Goal: Find specific page/section: Find specific page/section

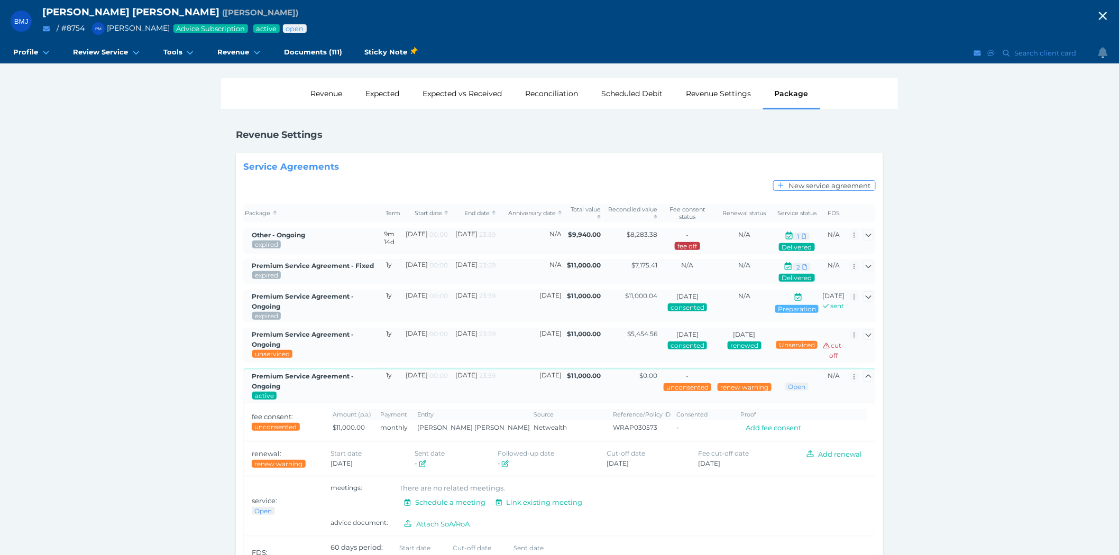
click at [1108, 13] on icon "button" at bounding box center [1103, 16] width 13 height 16
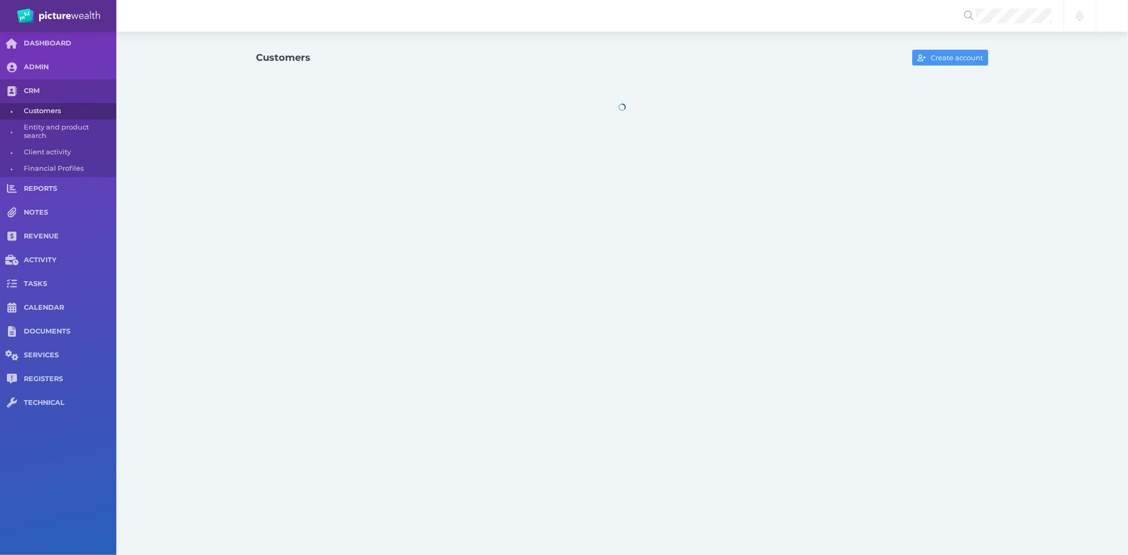
select select "25"
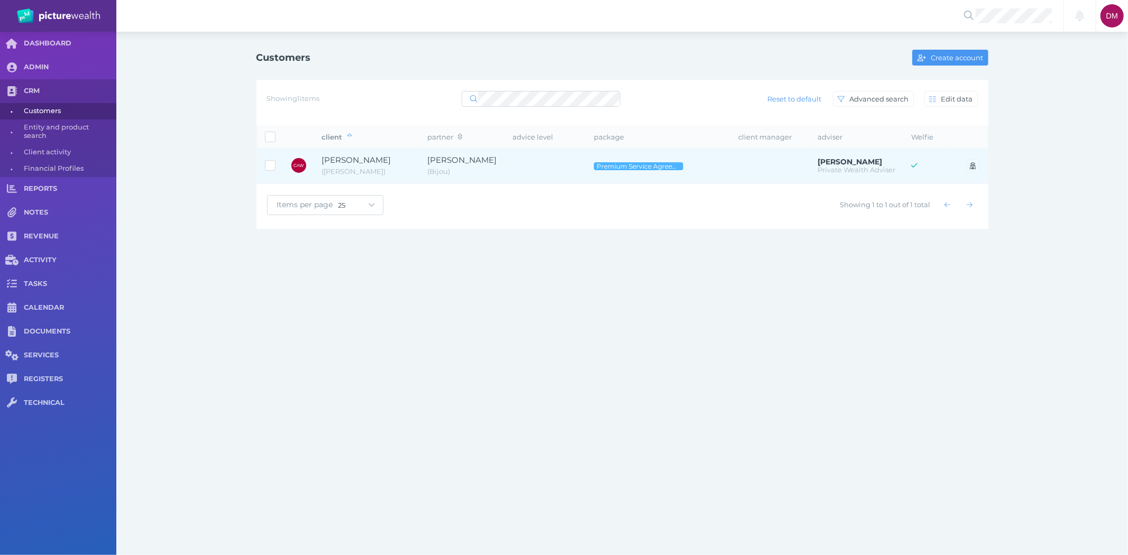
click at [382, 160] on span "[PERSON_NAME]" at bounding box center [356, 160] width 69 height 10
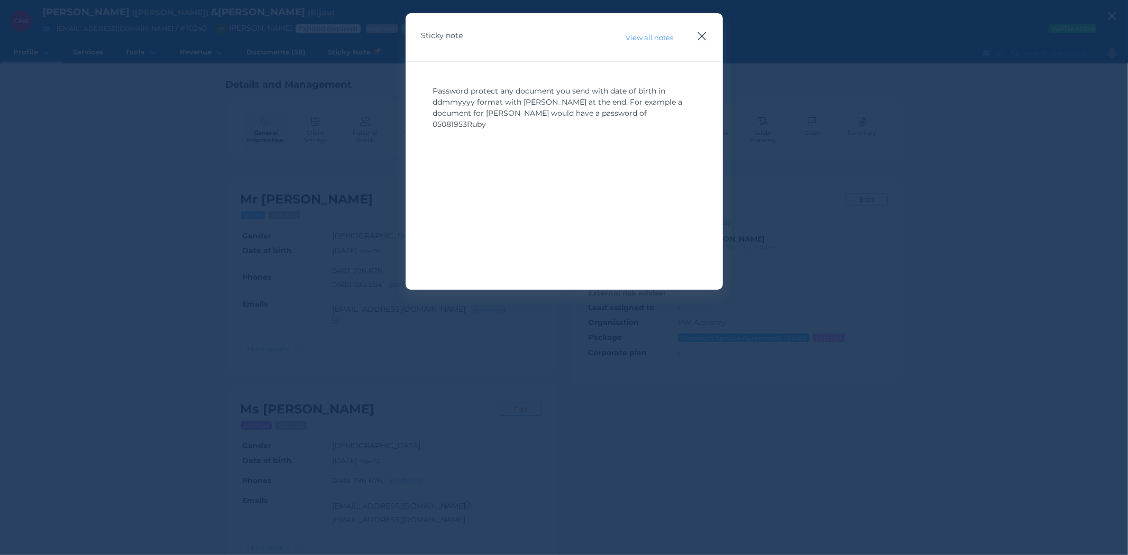
click at [706, 34] on icon "button" at bounding box center [702, 36] width 10 height 13
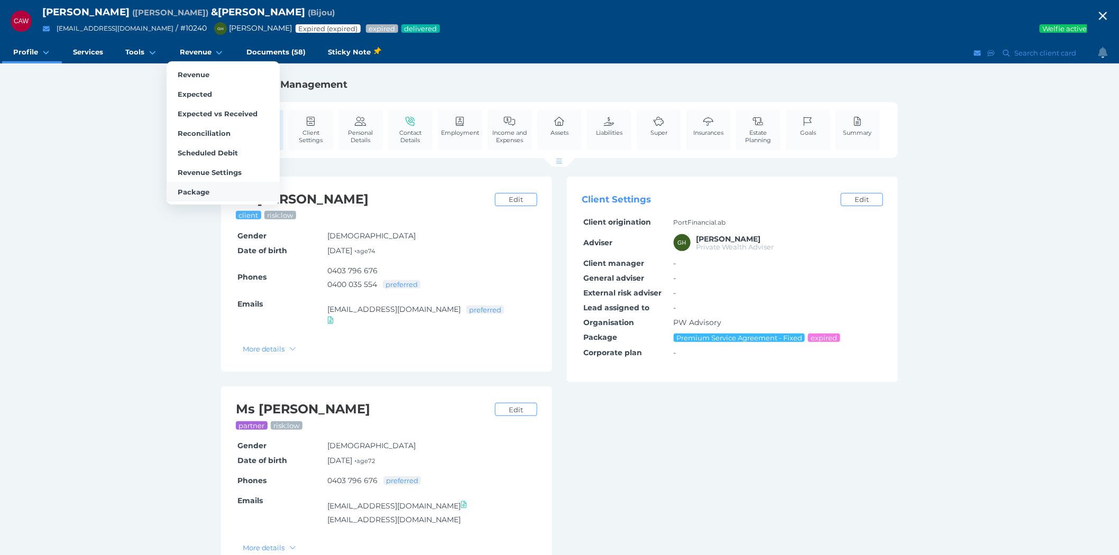
click at [196, 188] on span "Package" at bounding box center [194, 192] width 32 height 8
